Goal: Obtain resource: Obtain resource

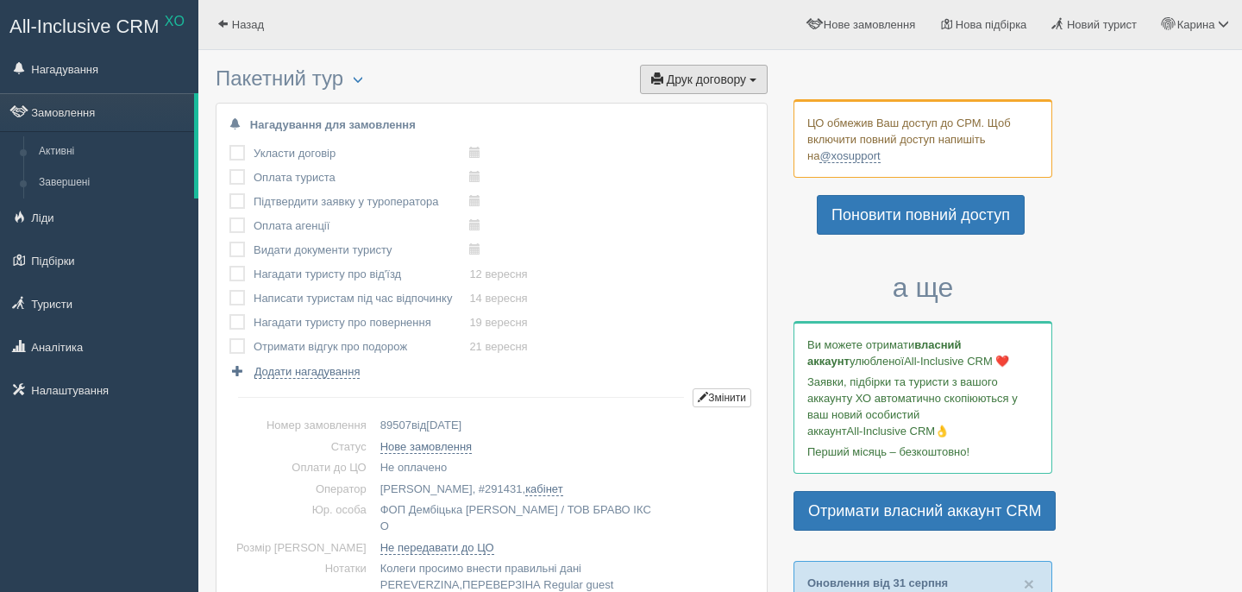
click at [738, 90] on button "Друк договору Друк" at bounding box center [704, 79] width 128 height 29
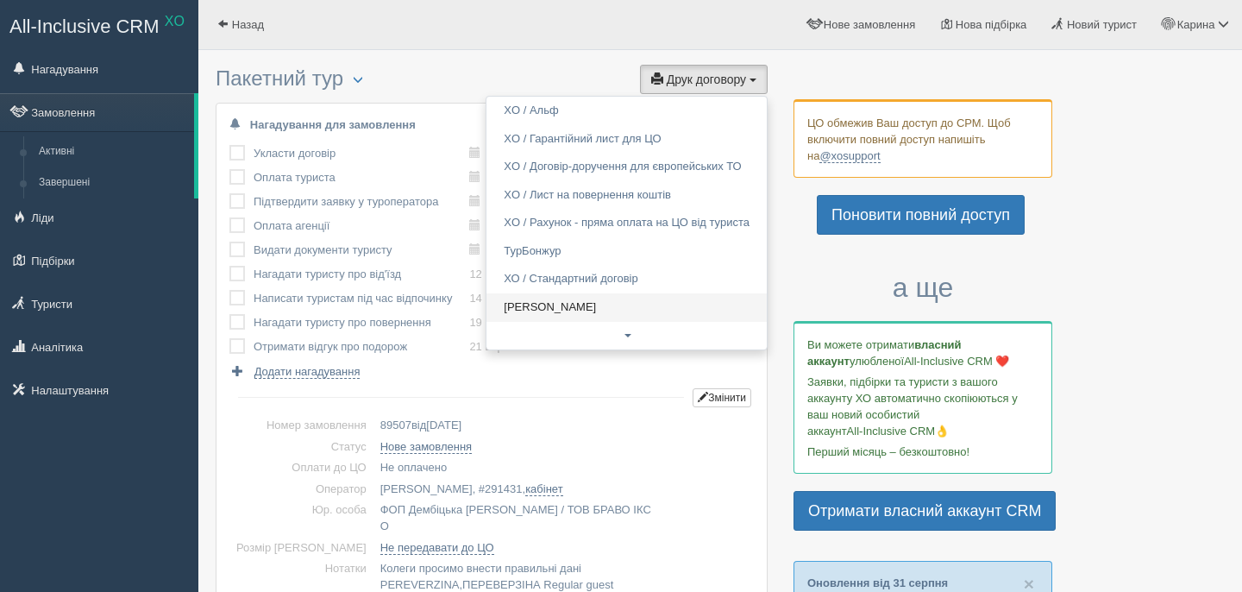
click at [582, 299] on link "Alf" at bounding box center [627, 307] width 280 height 28
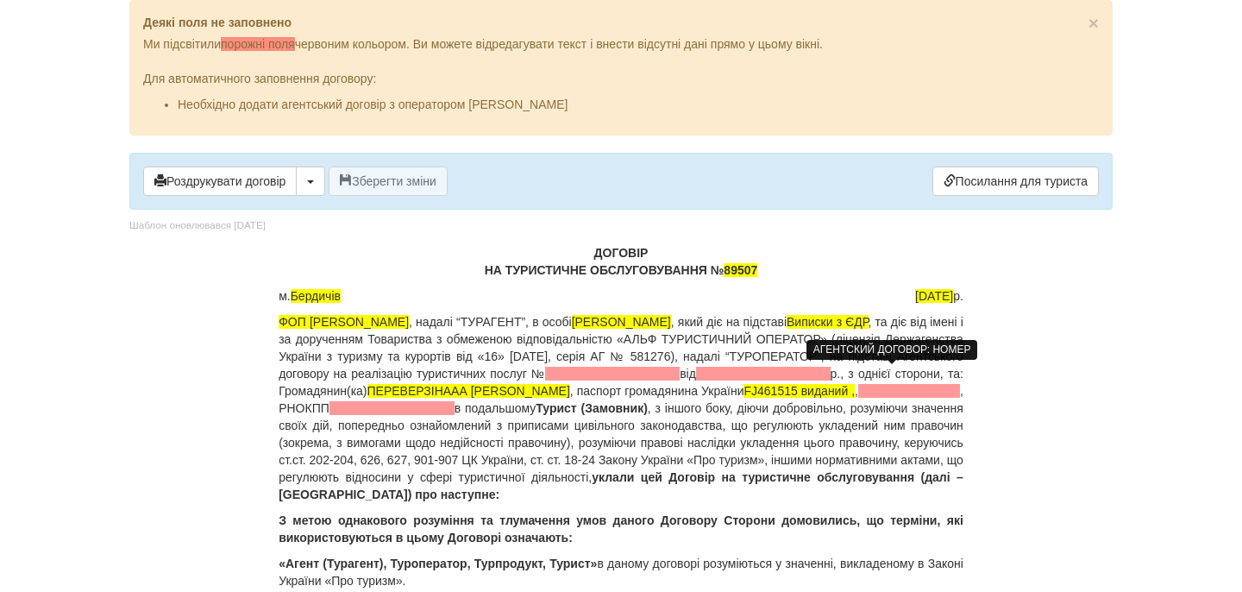
click at [680, 374] on span at bounding box center [612, 374] width 135 height 14
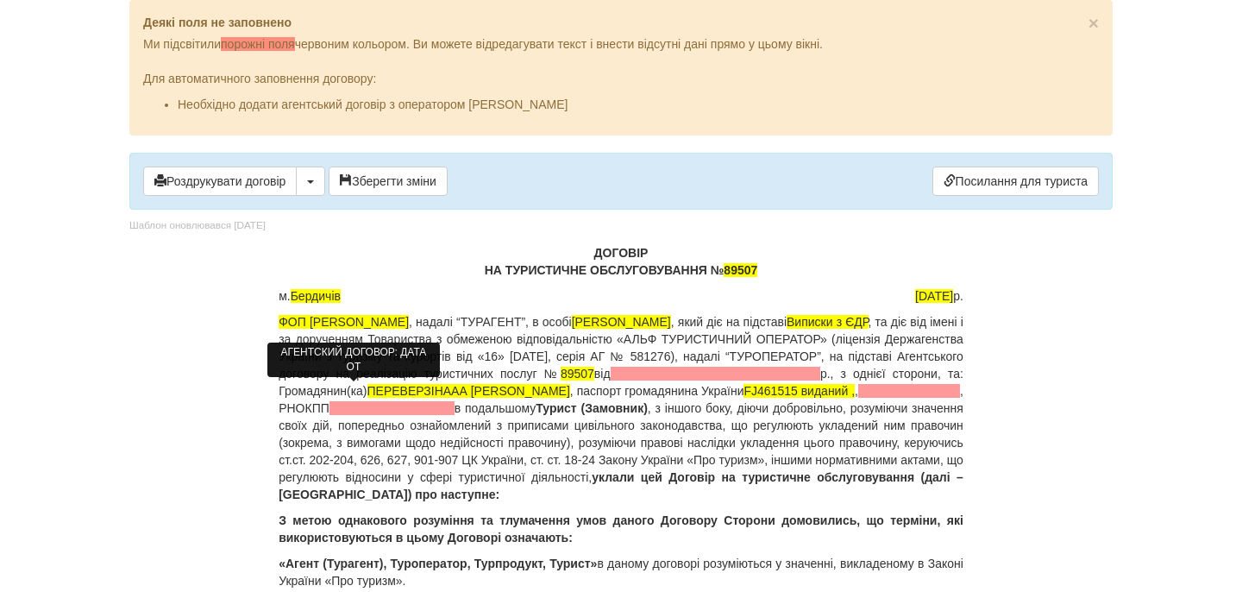
click at [611, 381] on span at bounding box center [716, 374] width 210 height 14
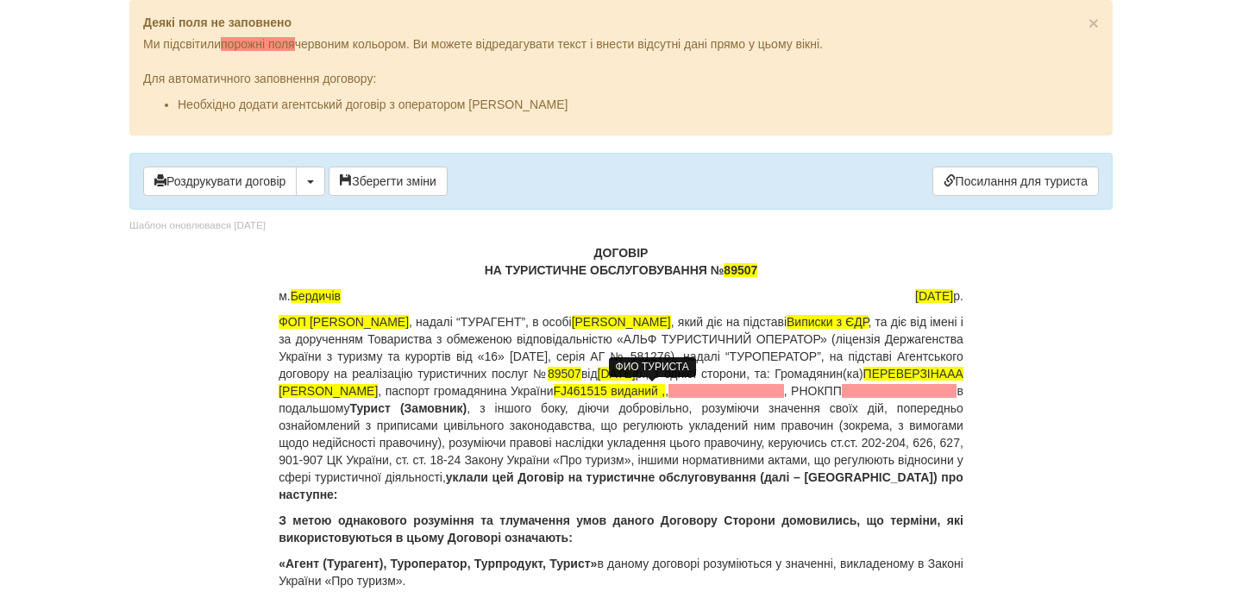
click at [633, 391] on span "ПЕРЕВЕРЗІНААА [PERSON_NAME]" at bounding box center [621, 382] width 685 height 31
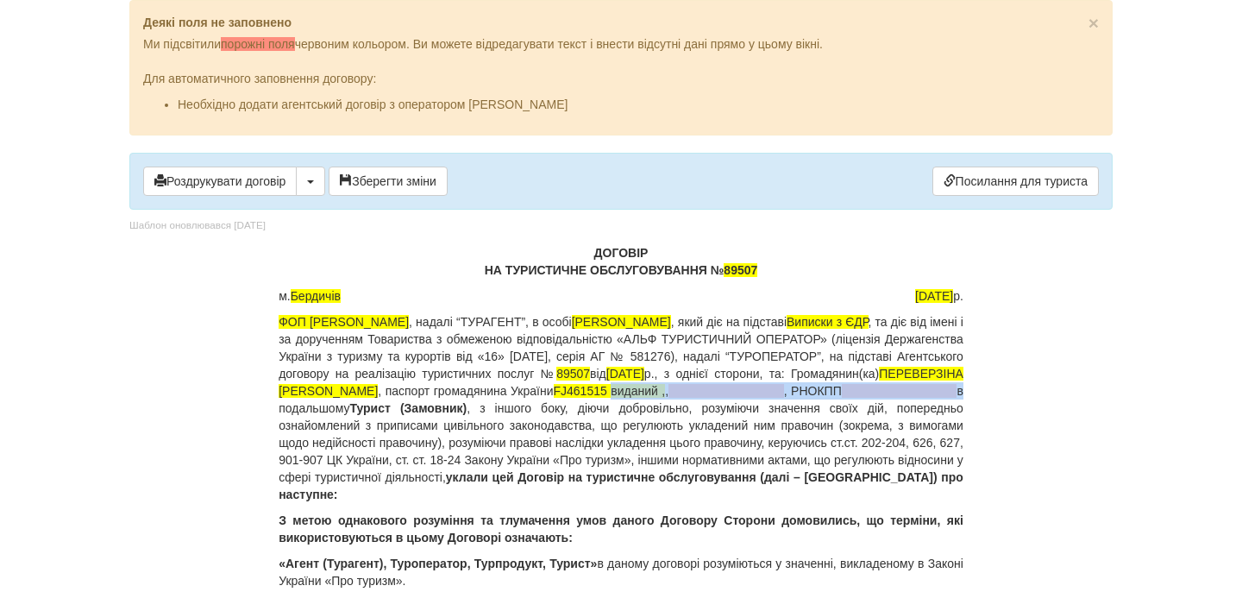
drag, startPoint x: 279, startPoint y: 410, endPoint x: 628, endPoint y: 406, distance: 349.5
click at [631, 410] on p "ФОП [PERSON_NAME] , надалі “ТУРАГЕНТ”, в особі [PERSON_NAME] , який діє на підс…" at bounding box center [621, 408] width 685 height 190
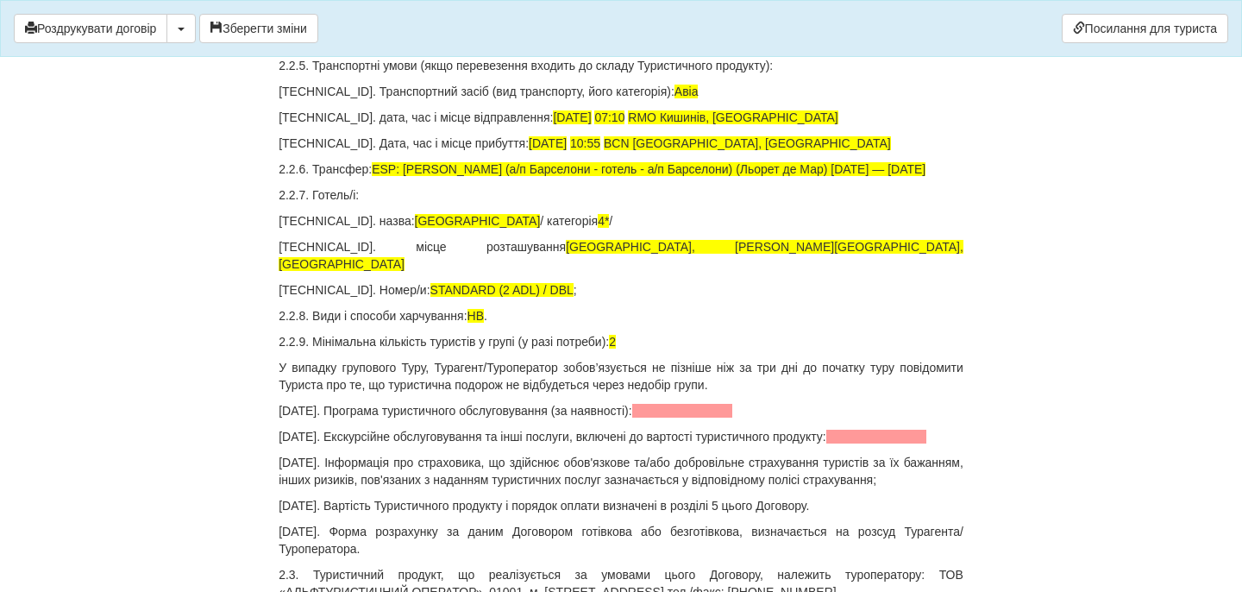
scroll to position [2174, 0]
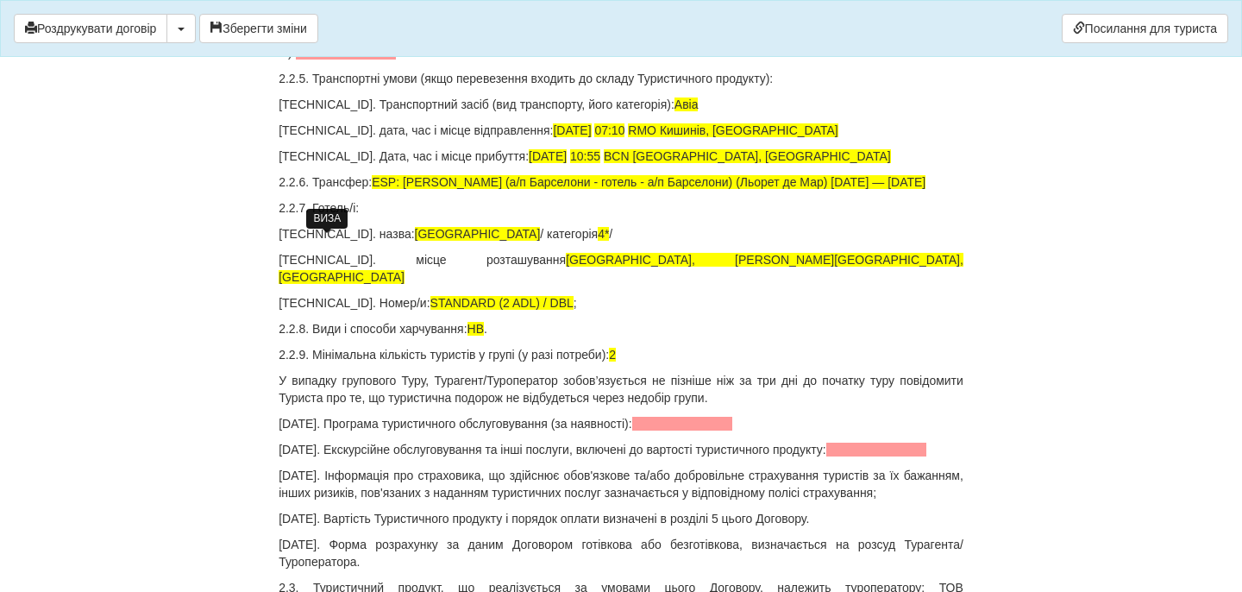
click at [354, 60] on span at bounding box center [346, 53] width 101 height 14
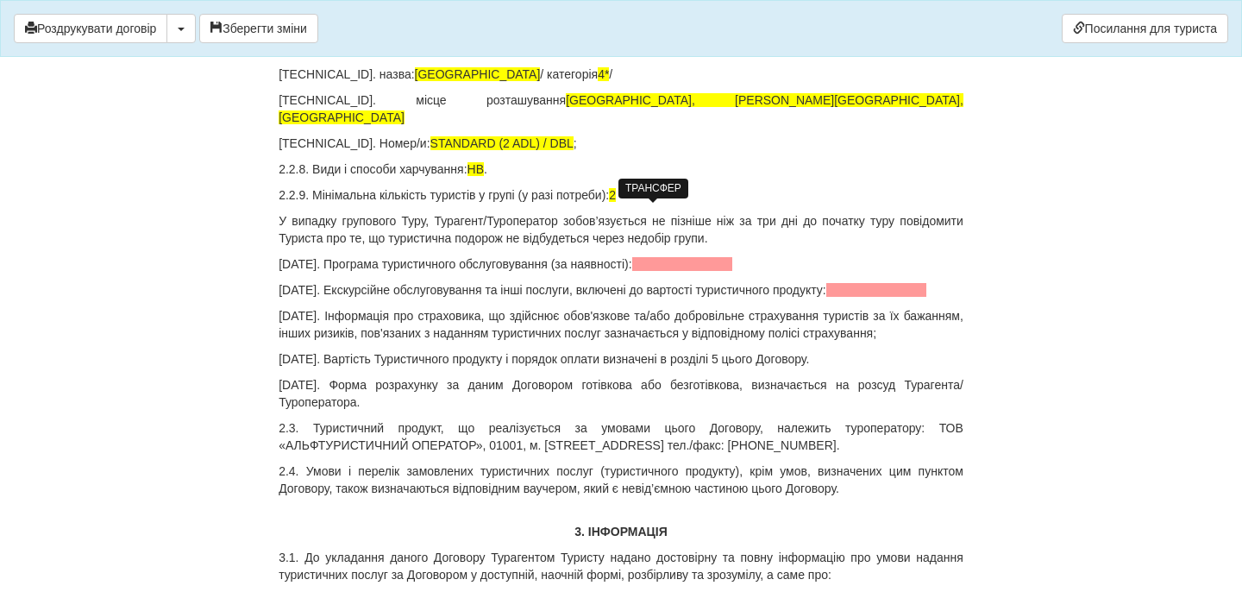
scroll to position [2318, 0]
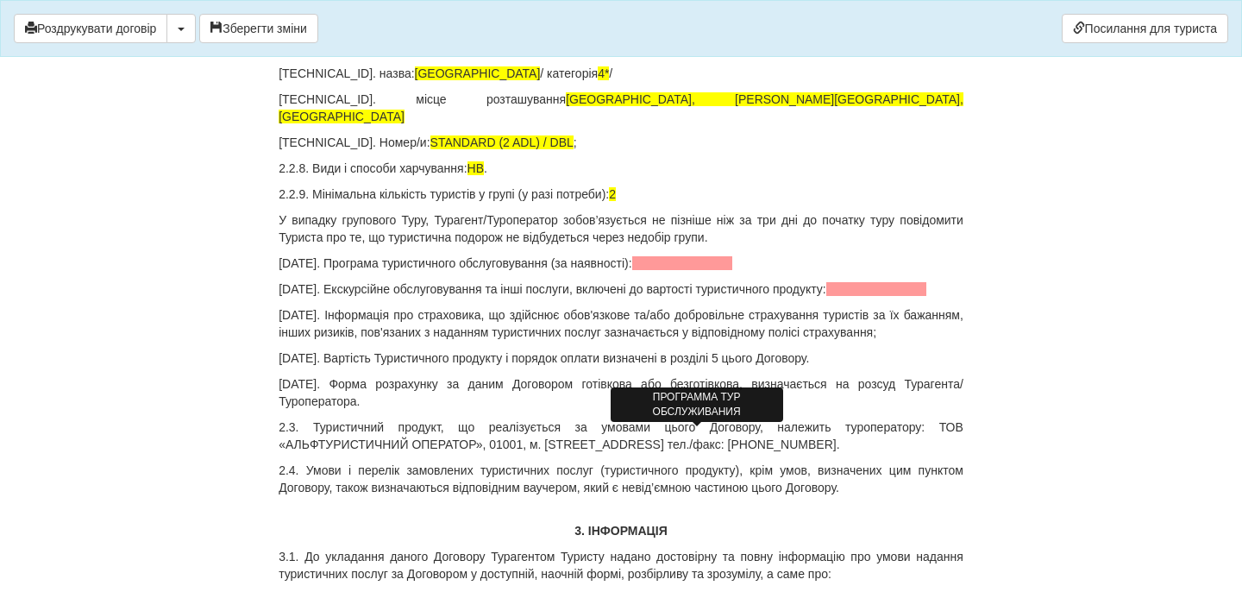
click at [687, 270] on span at bounding box center [682, 263] width 101 height 14
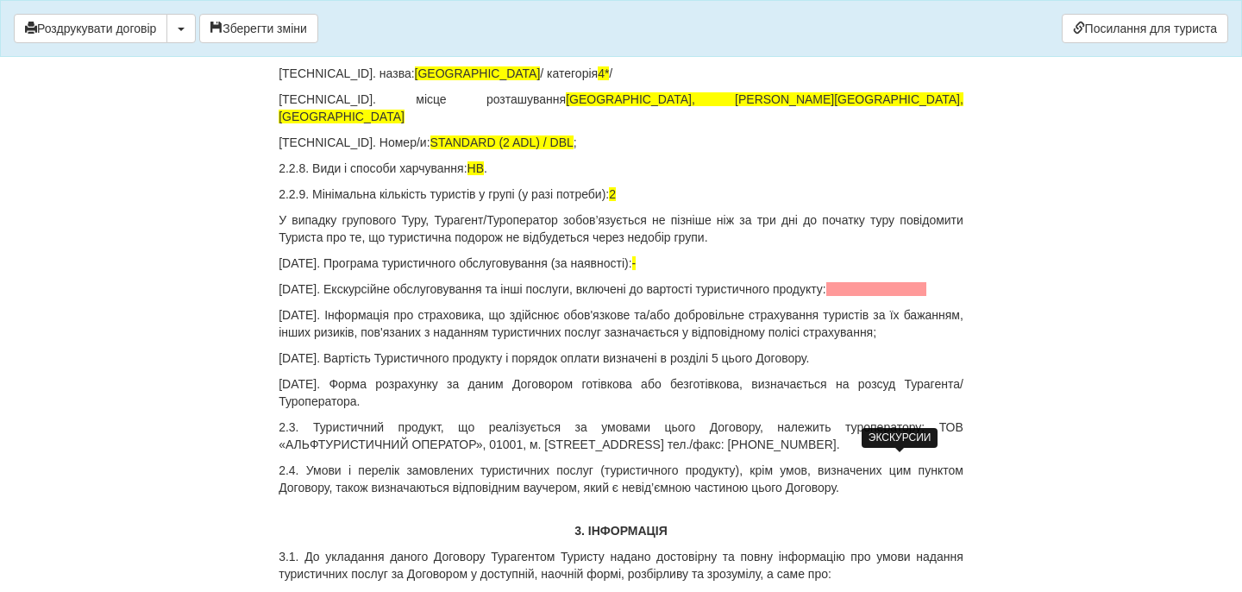
click at [865, 296] on span at bounding box center [877, 289] width 101 height 14
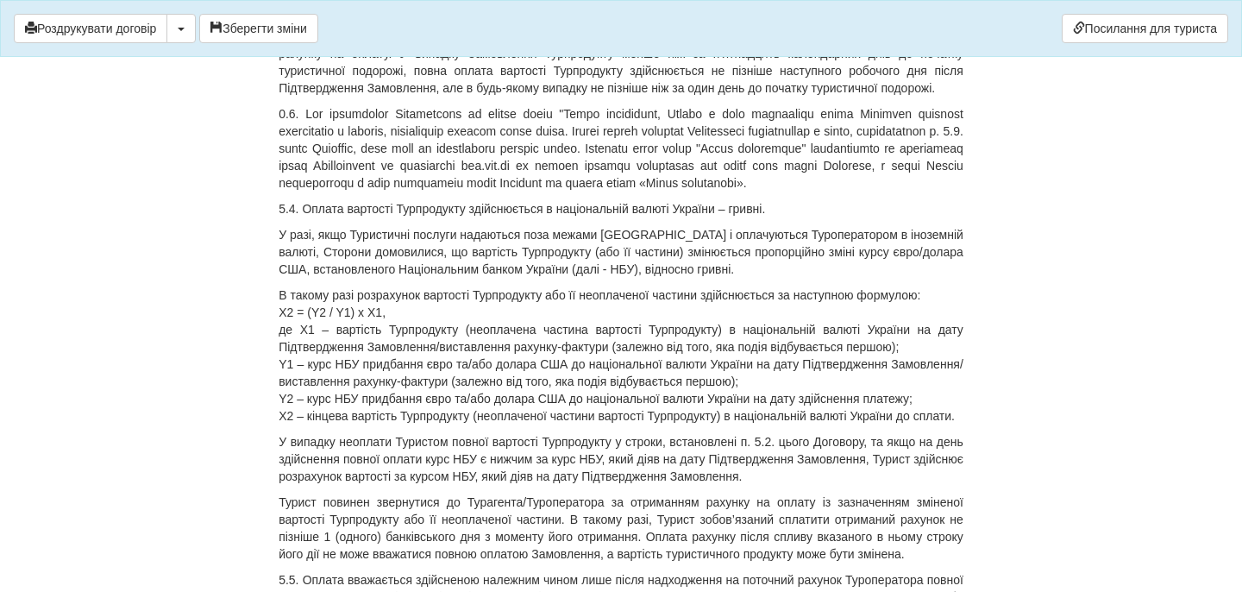
scroll to position [7167, 0]
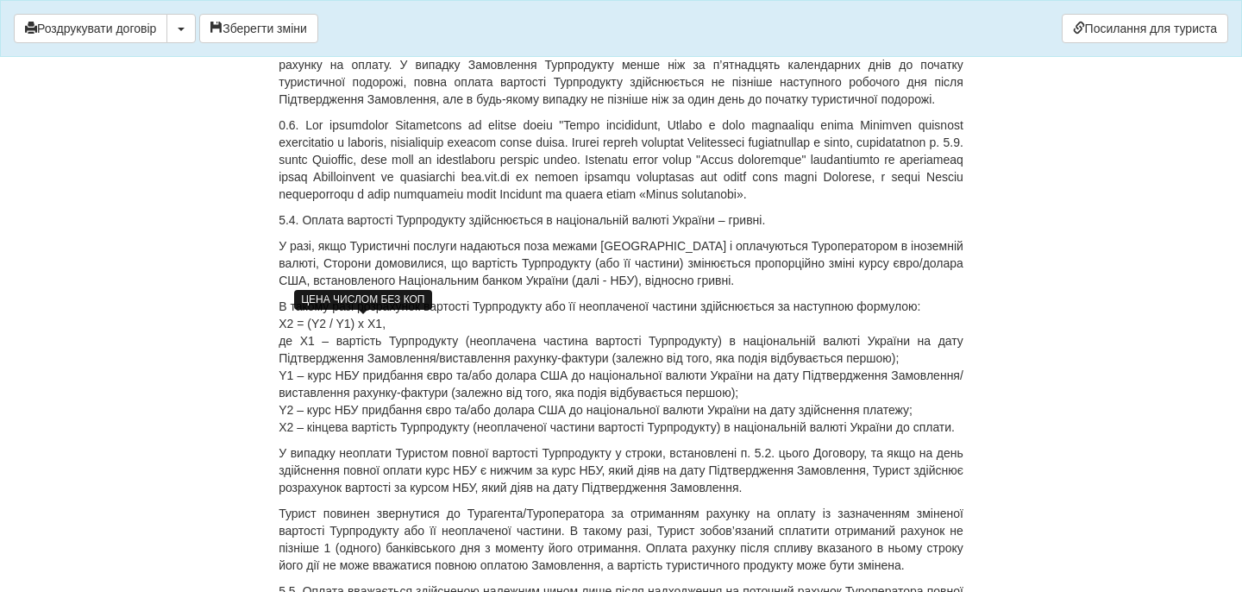
drag, startPoint x: 381, startPoint y: 326, endPoint x: 353, endPoint y: 325, distance: 28.5
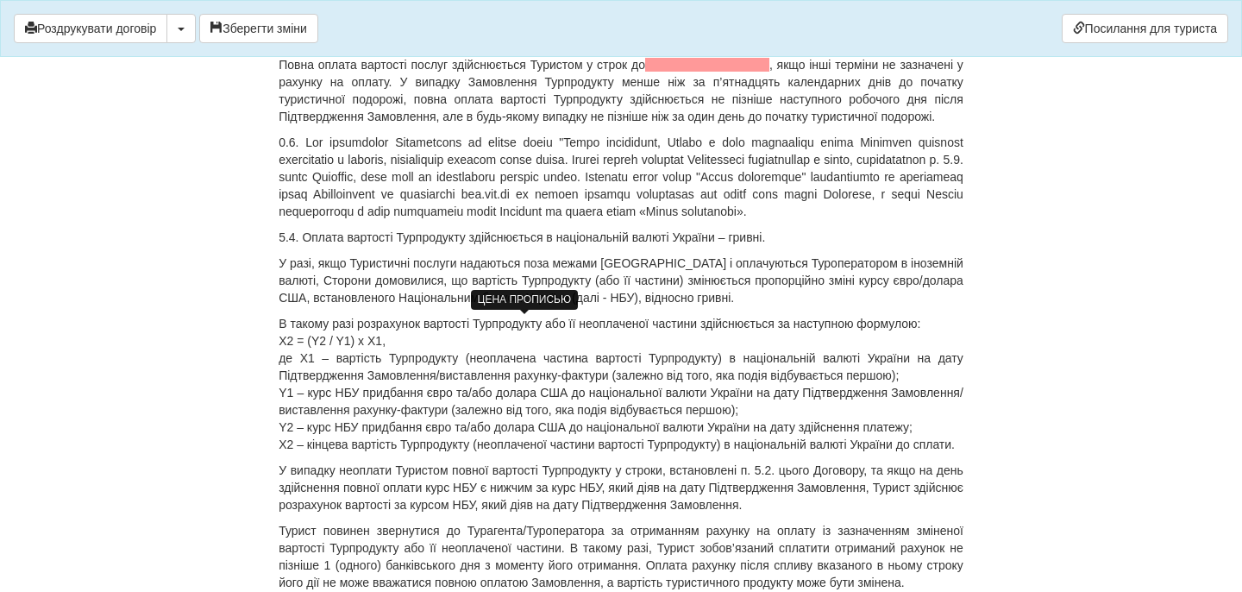
drag, startPoint x: 532, startPoint y: 325, endPoint x: 665, endPoint y: 329, distance: 132.9
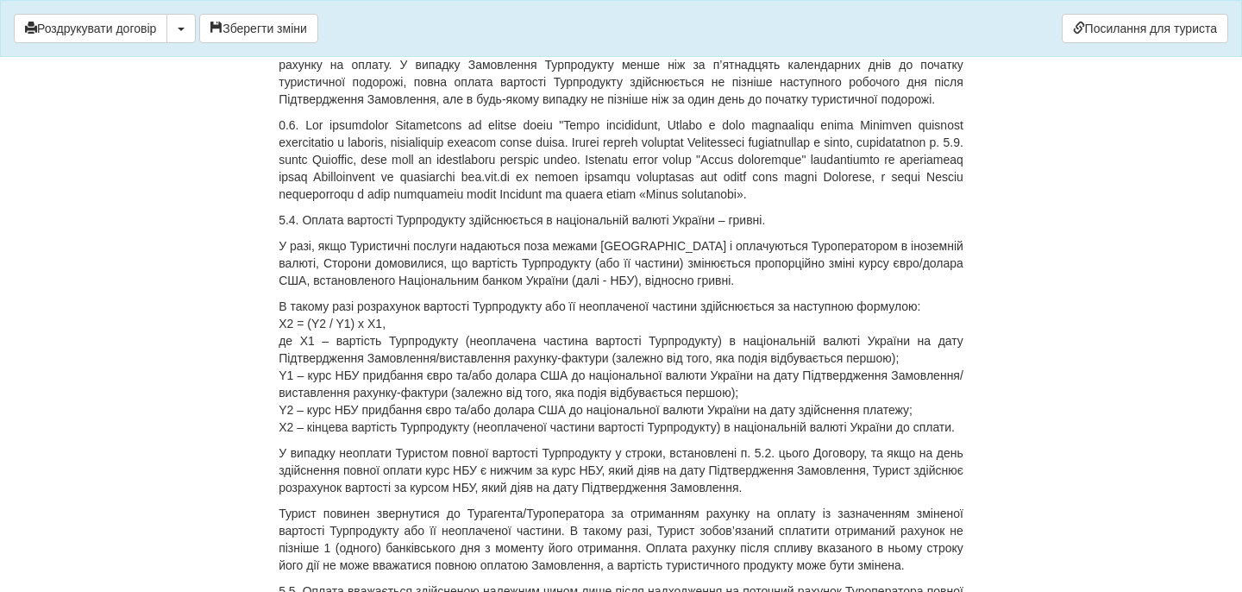
drag, startPoint x: 687, startPoint y: 327, endPoint x: 704, endPoint y: 362, distance: 39.4
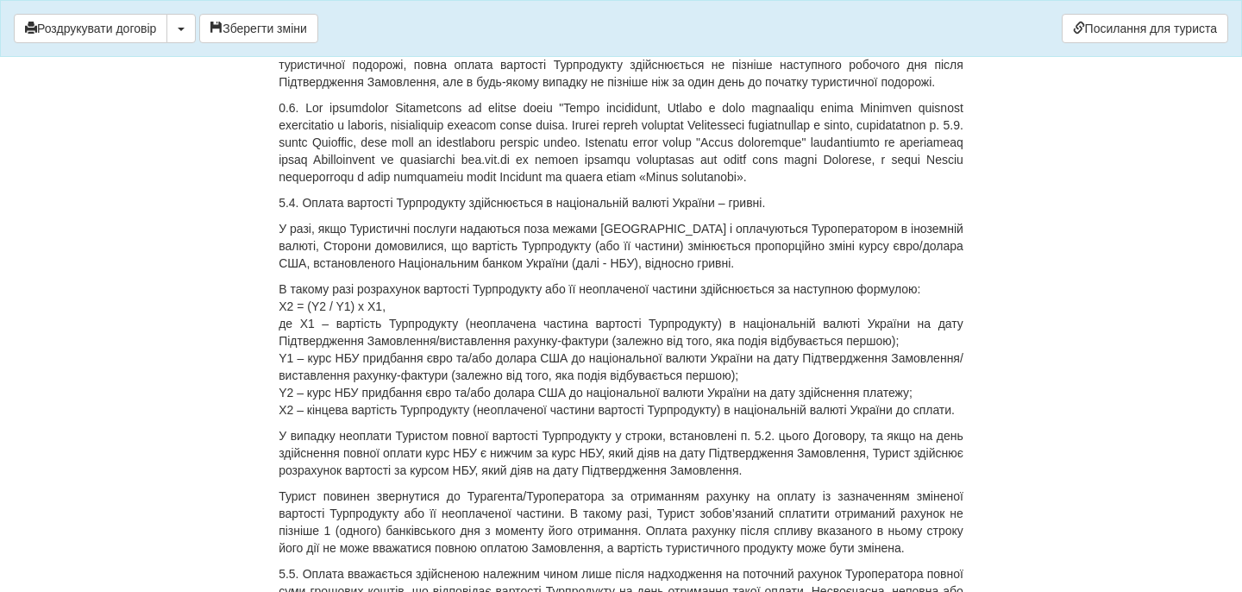
scroll to position [7234, 0]
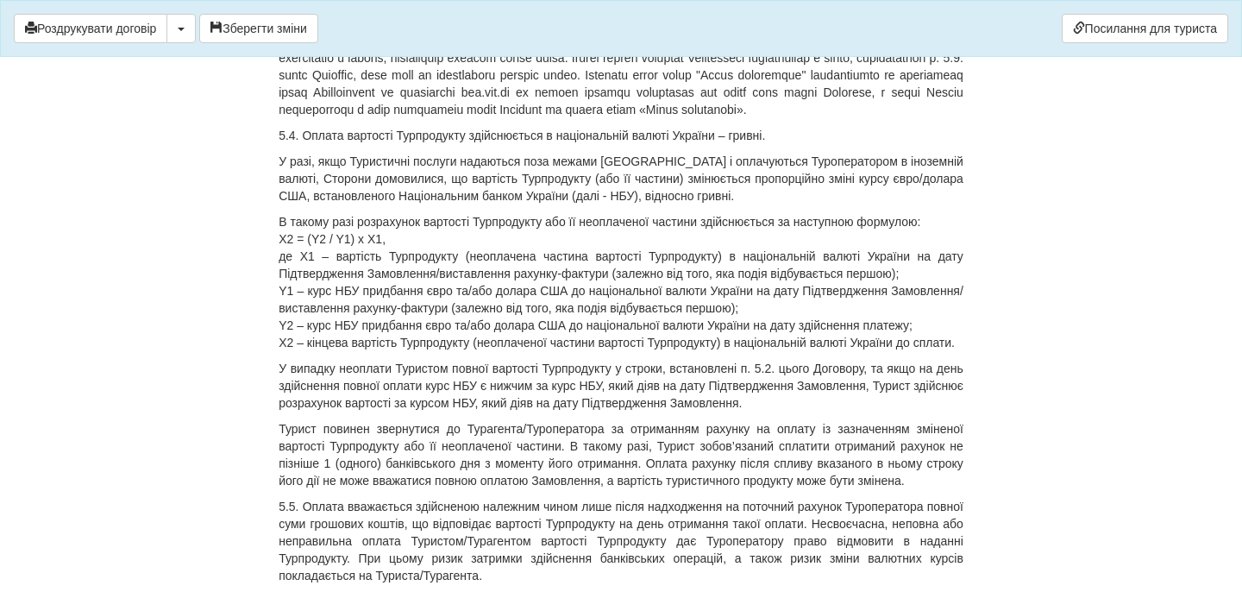
drag, startPoint x: 597, startPoint y: 375, endPoint x: 764, endPoint y: 380, distance: 167.4
drag, startPoint x: 593, startPoint y: 377, endPoint x: 764, endPoint y: 376, distance: 170.8
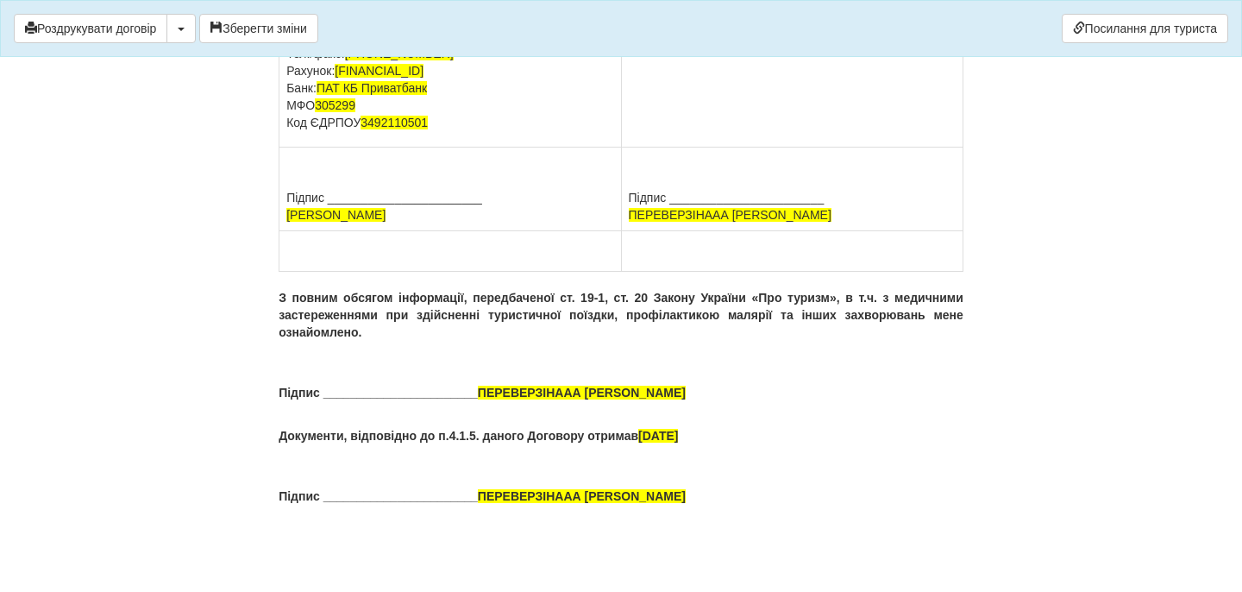
scroll to position [12854, 0]
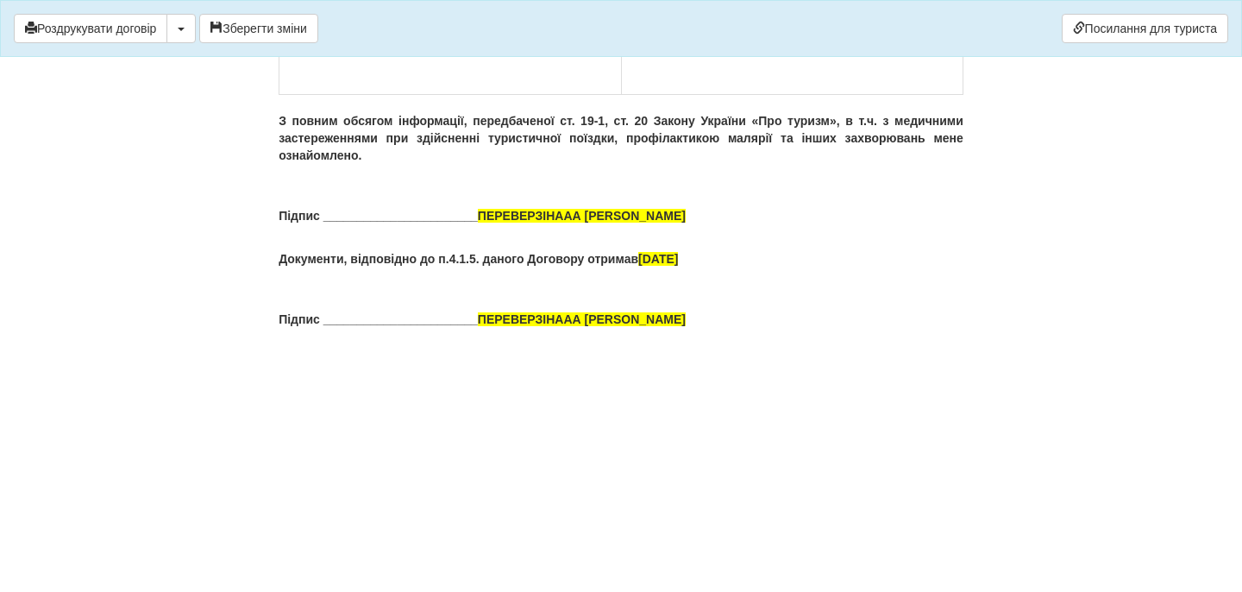
drag, startPoint x: 626, startPoint y: 395, endPoint x: 773, endPoint y: 391, distance: 147.6
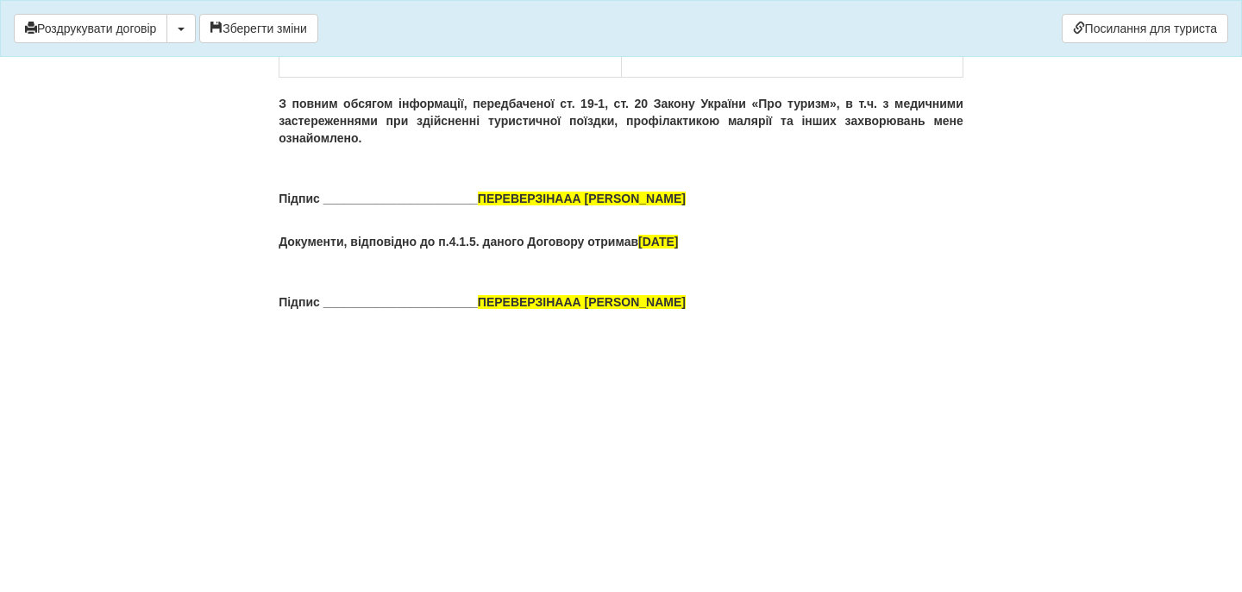
drag, startPoint x: 737, startPoint y: 408, endPoint x: 777, endPoint y: 434, distance: 47.4
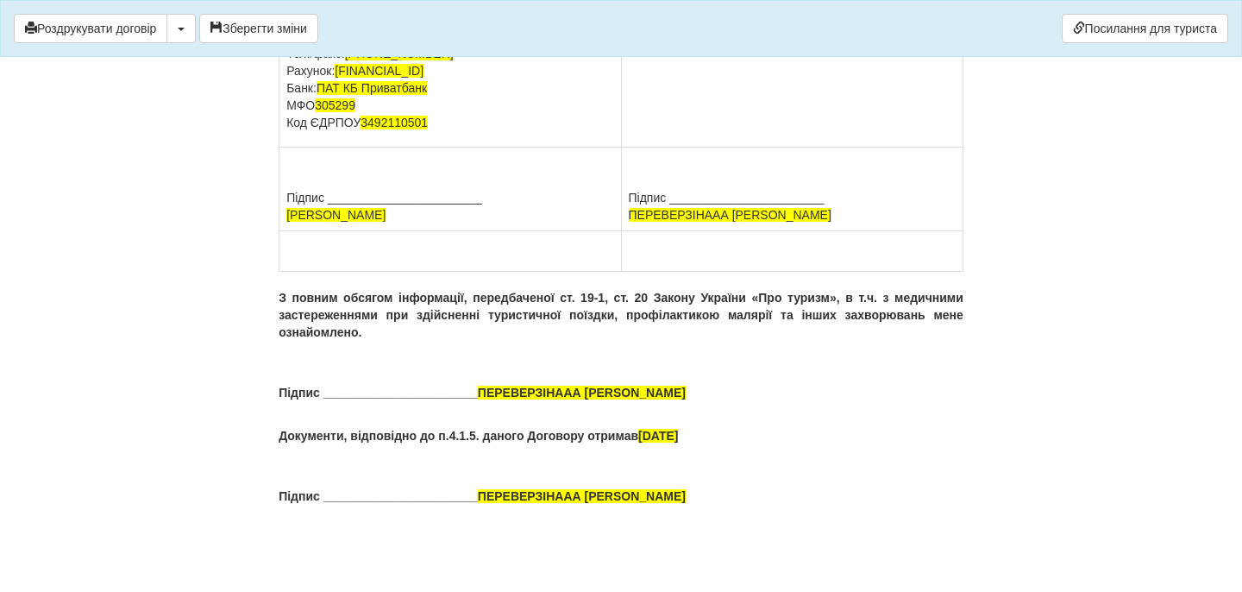
scroll to position [13243, 0]
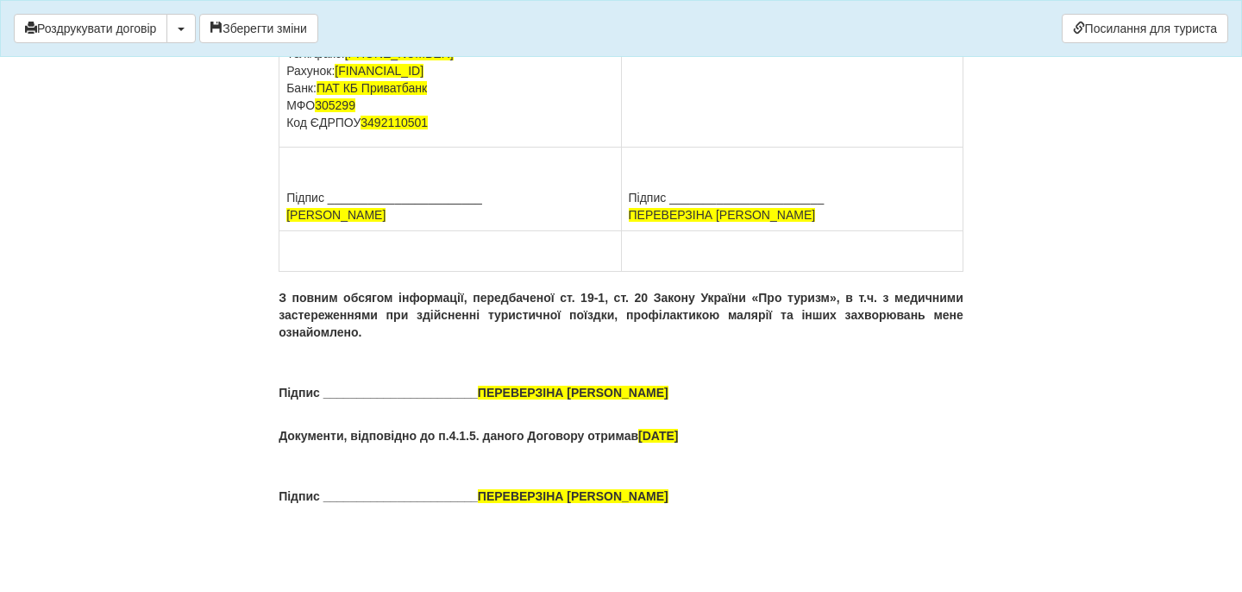
scroll to position [13070, 0]
click at [277, 23] on button "Зберегти зміни" at bounding box center [258, 28] width 119 height 29
click at [135, 40] on button "Роздрукувати договір" at bounding box center [91, 28] width 154 height 29
